Goal: Understand process/instructions: Learn how to perform a task or action

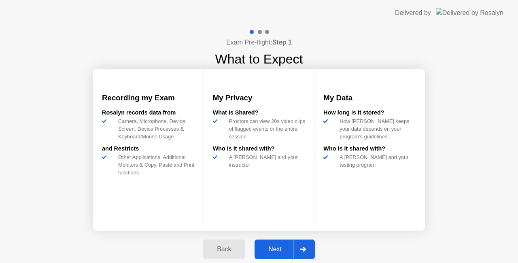
click at [276, 246] on div "Next" at bounding box center [275, 249] width 36 height 7
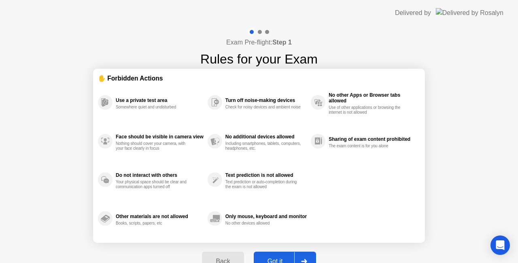
click at [284, 258] on div "Got it" at bounding box center [275, 261] width 38 height 7
select select "**********"
select select "*******"
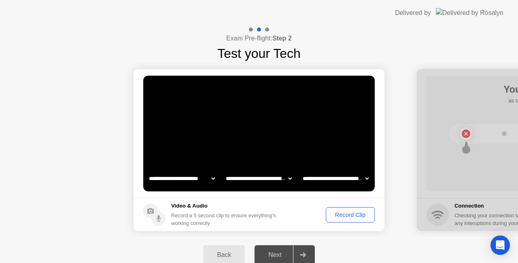
click at [357, 213] on div "Record Clip" at bounding box center [350, 215] width 43 height 6
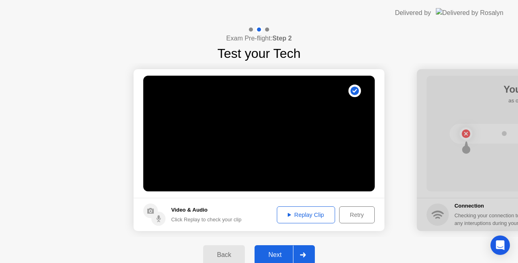
click at [273, 258] on div "Next" at bounding box center [275, 255] width 36 height 7
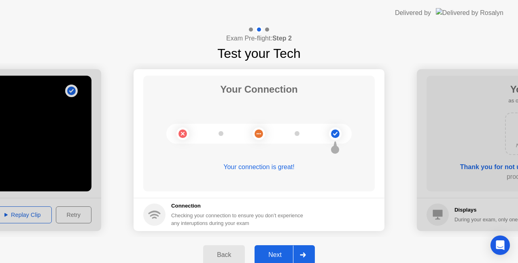
click at [273, 258] on div "Next" at bounding box center [275, 255] width 36 height 7
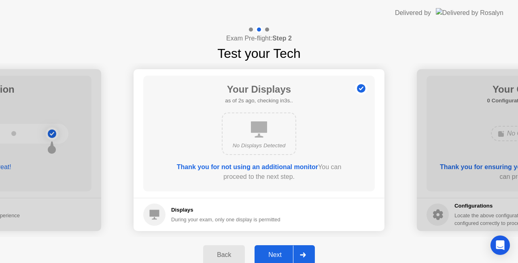
click at [273, 258] on div "Next" at bounding box center [275, 255] width 36 height 7
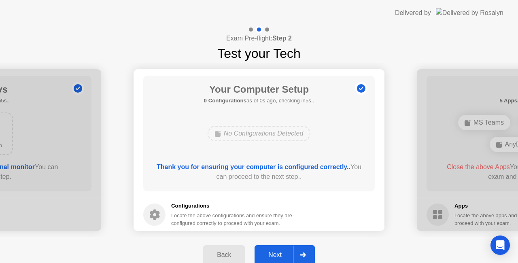
click at [273, 258] on div "Next" at bounding box center [275, 255] width 36 height 7
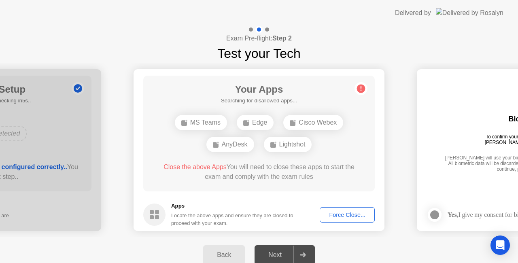
click at [348, 214] on div "Force Close..." at bounding box center [347, 215] width 49 height 6
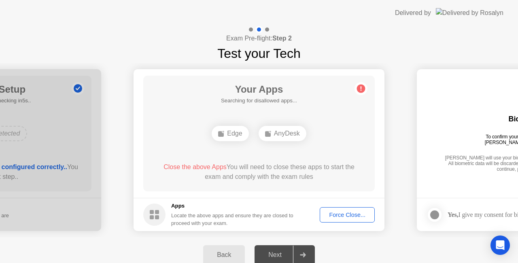
click at [342, 212] on div "Force Close..." at bounding box center [347, 215] width 49 height 6
